Goal: Task Accomplishment & Management: Use online tool/utility

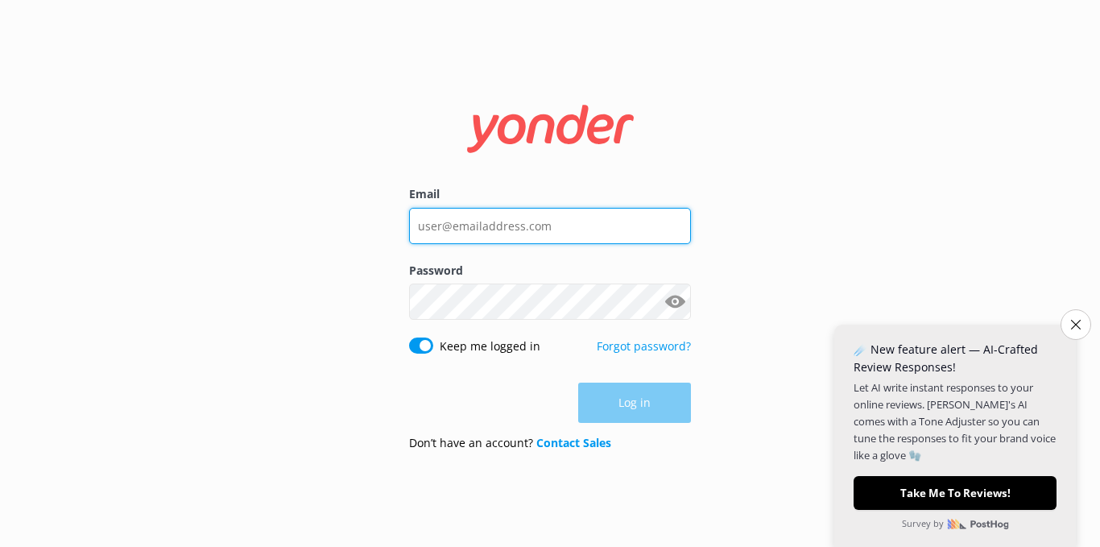
click at [498, 226] on input "Email" at bounding box center [550, 226] width 282 height 36
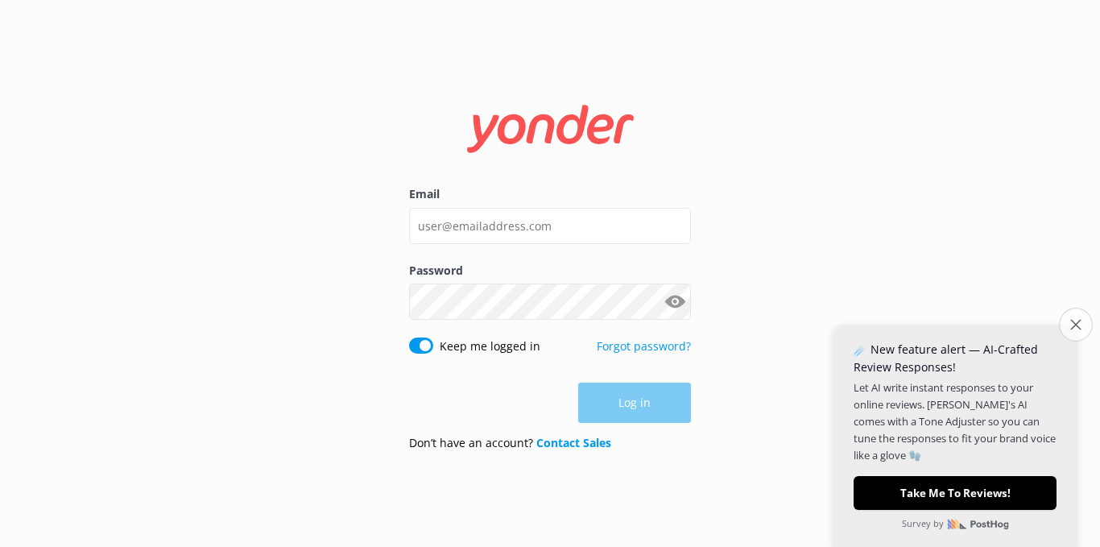
click at [1075, 325] on icon "Close survey" at bounding box center [1076, 324] width 10 height 10
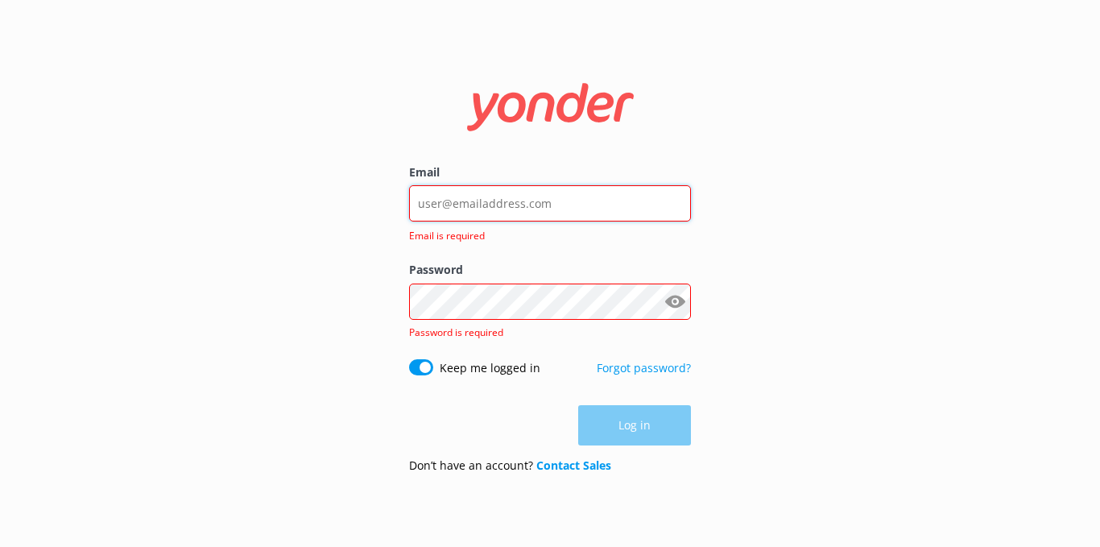
click at [541, 200] on input "Email" at bounding box center [550, 203] width 282 height 36
drag, startPoint x: 538, startPoint y: 200, endPoint x: 468, endPoint y: 197, distance: 70.2
click at [468, 197] on input "Email" at bounding box center [550, 203] width 282 height 36
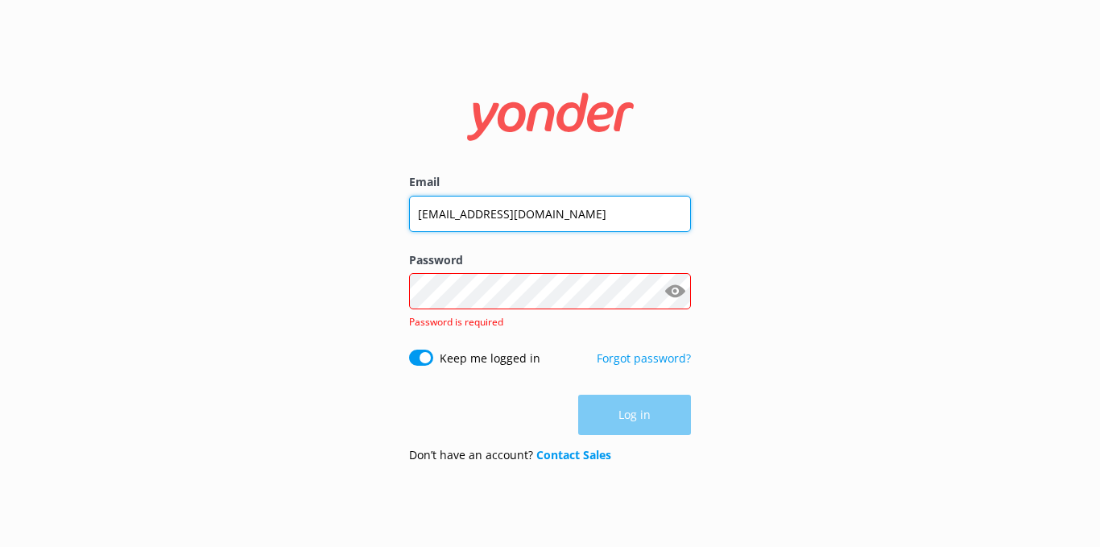
type input "[EMAIL_ADDRESS][DOMAIN_NAME]"
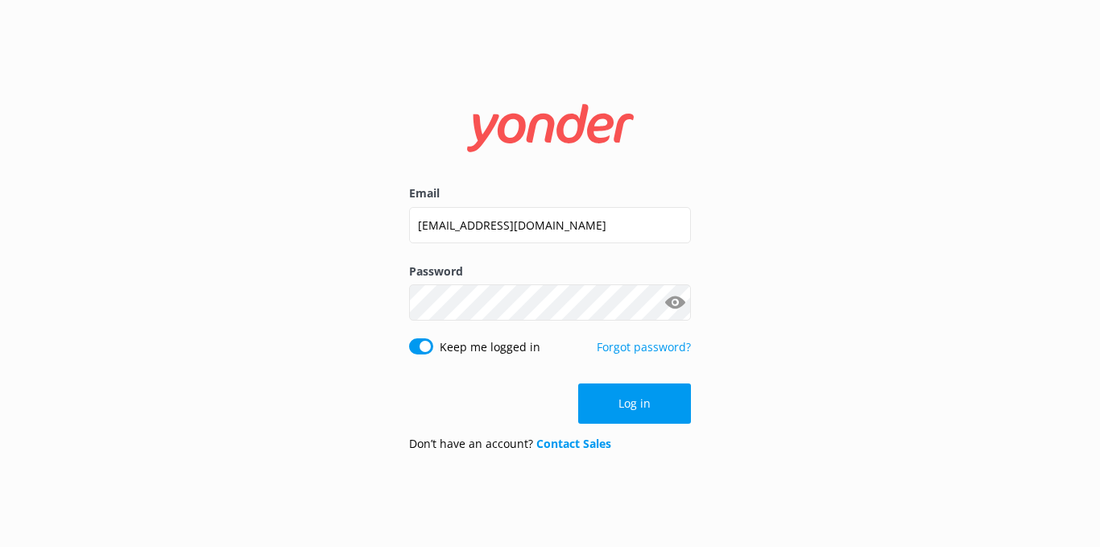
click at [675, 307] on button "Show password" at bounding box center [675, 303] width 32 height 32
click at [650, 404] on button "Log in" at bounding box center [634, 403] width 113 height 40
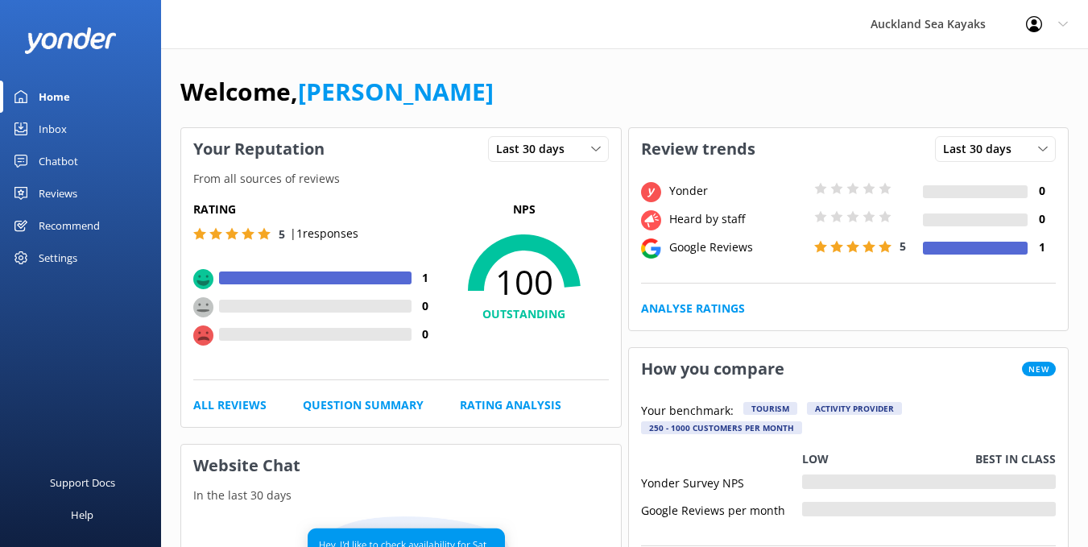
click at [60, 195] on div "Reviews" at bounding box center [58, 193] width 39 height 32
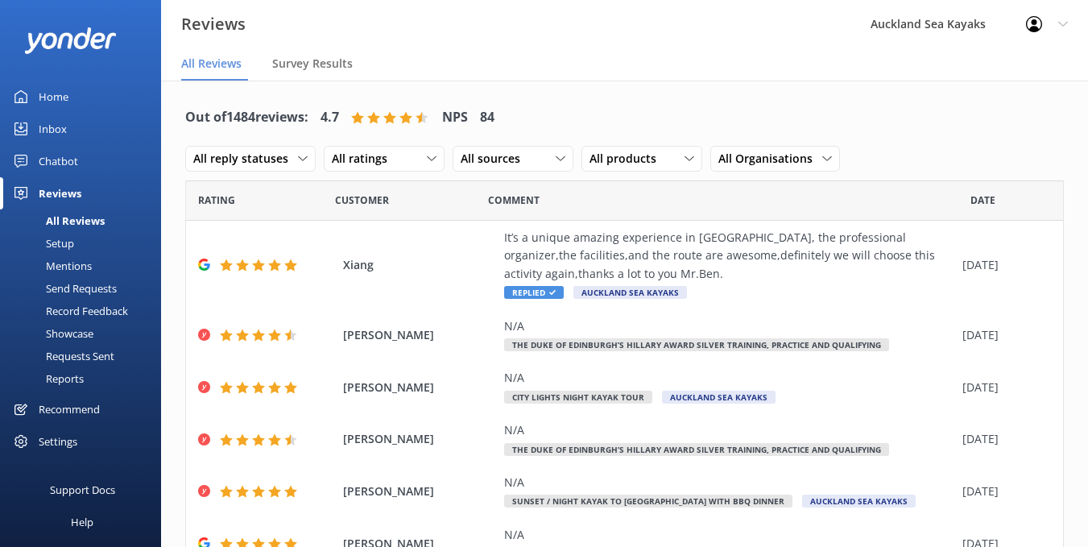
click at [95, 289] on div "Send Requests" at bounding box center [63, 288] width 107 height 23
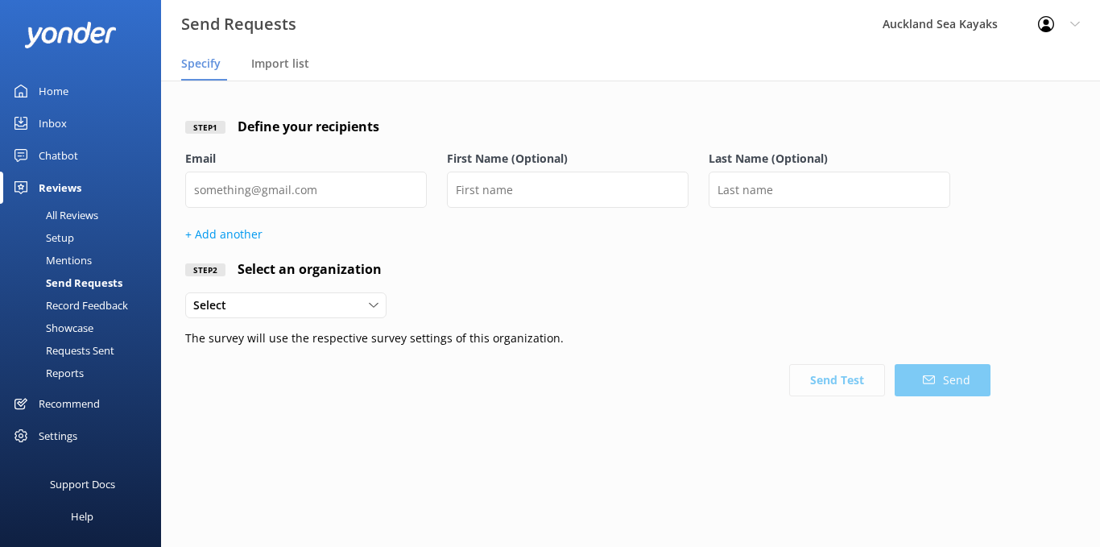
scroll to position [7, 0]
click at [76, 514] on div "Help" at bounding box center [82, 515] width 23 height 32
click at [81, 523] on div "Help" at bounding box center [82, 515] width 23 height 32
